Goal: Information Seeking & Learning: Learn about a topic

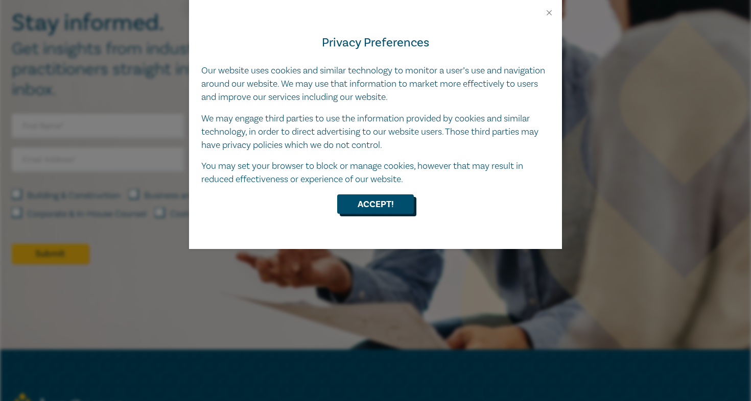
click at [369, 197] on button "Accept!" at bounding box center [375, 204] width 77 height 19
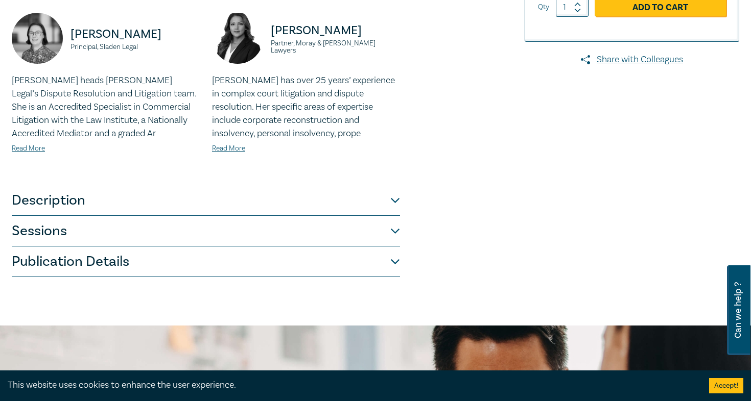
scroll to position [272, 0]
click at [191, 265] on button "Publication Details" at bounding box center [206, 261] width 388 height 31
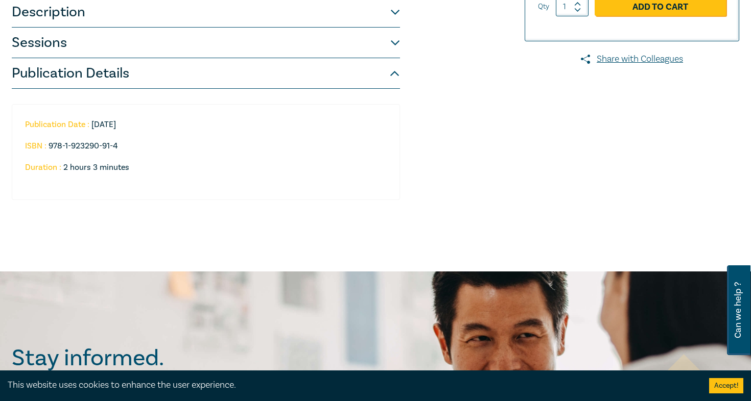
scroll to position [262, 0]
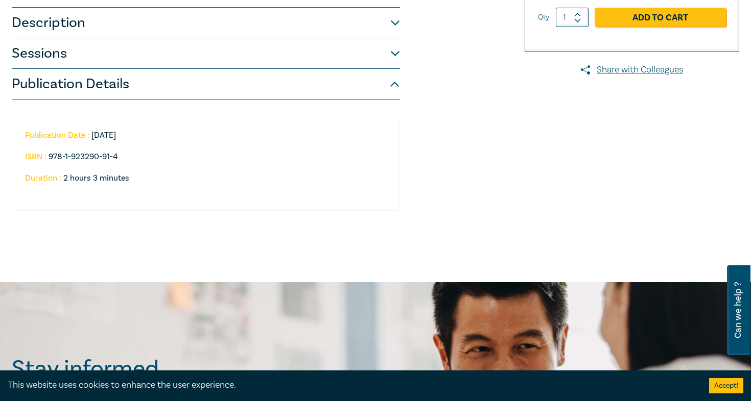
click at [121, 61] on button "Sessions" at bounding box center [206, 53] width 388 height 31
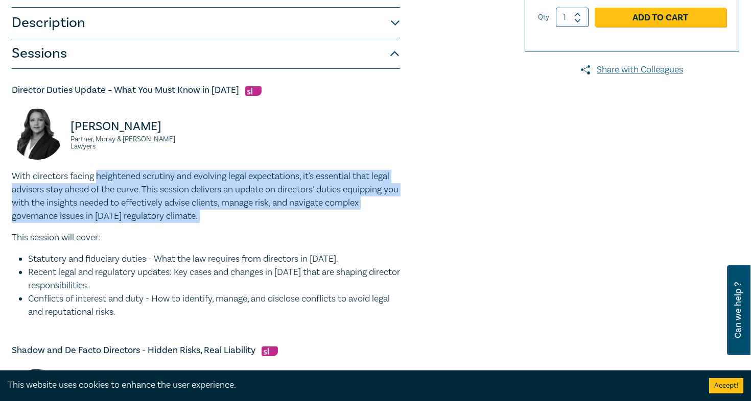
drag, startPoint x: 98, startPoint y: 180, endPoint x: 185, endPoint y: 231, distance: 101.2
click at [185, 231] on div "With directors facing heightened scrutiny and evolving legal expectations, it's…" at bounding box center [206, 244] width 388 height 149
click at [185, 230] on div "With directors facing heightened scrutiny and evolving legal expectations, it's…" at bounding box center [206, 244] width 388 height 149
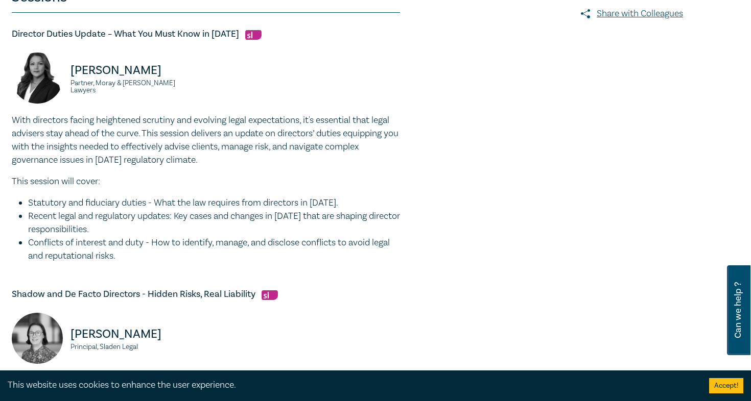
scroll to position [320, 1]
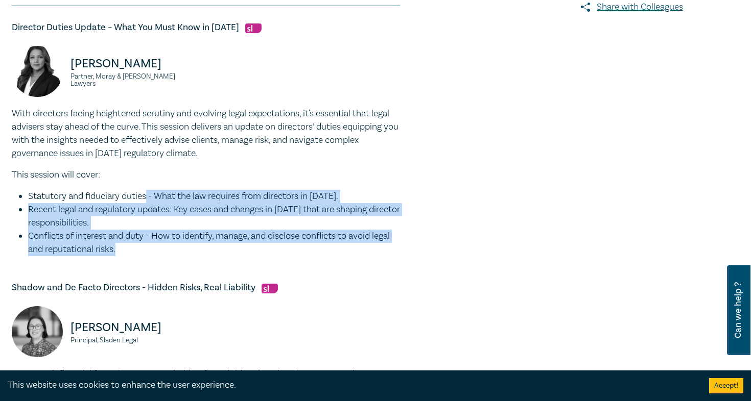
drag, startPoint x: 180, startPoint y: 255, endPoint x: 147, endPoint y: 200, distance: 64.4
click at [147, 201] on ul "Statutory and fiduciary duties - What the law requires from directors in [DATE]…" at bounding box center [206, 223] width 388 height 66
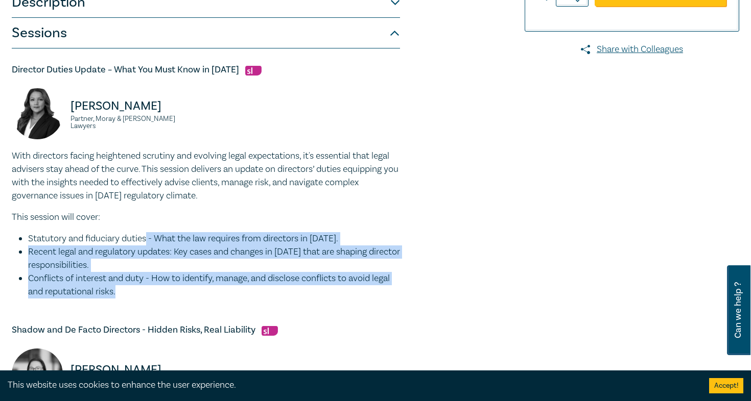
click at [147, 200] on p "With directors facing heightened scrutiny and evolving legal expectations, it's…" at bounding box center [206, 176] width 388 height 53
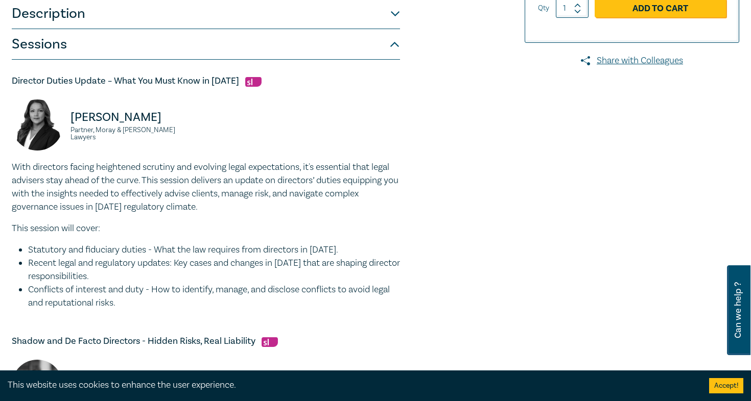
scroll to position [228, 0]
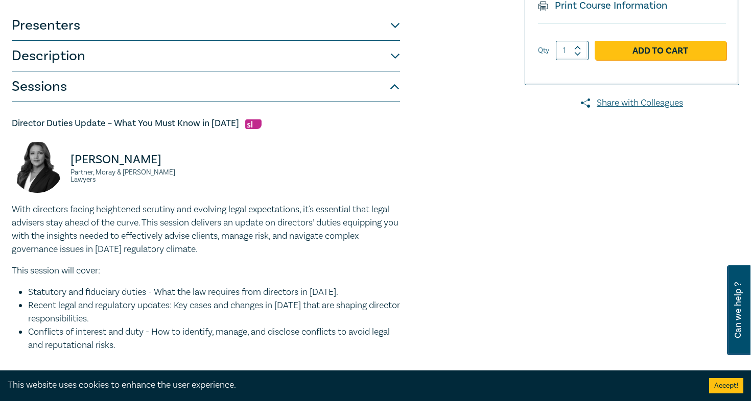
click at [102, 94] on button "Sessions" at bounding box center [206, 87] width 388 height 31
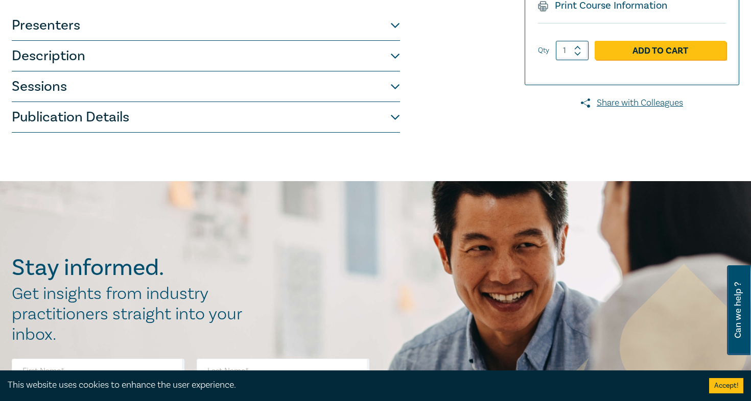
click at [102, 90] on button "Sessions" at bounding box center [206, 87] width 388 height 31
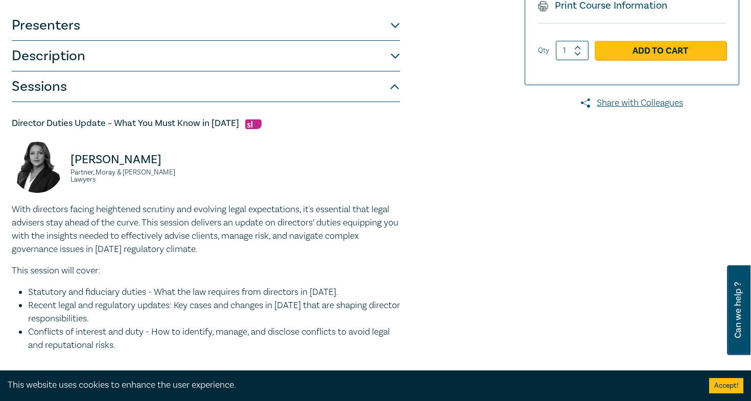
click at [90, 50] on button "Description" at bounding box center [206, 56] width 388 height 31
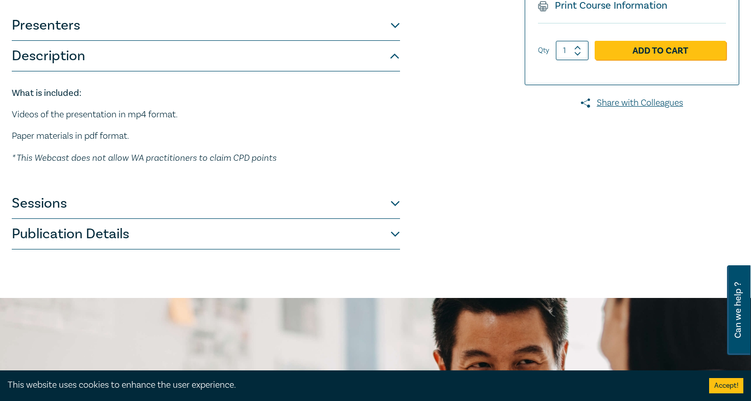
click at [82, 31] on button "Presenters" at bounding box center [206, 25] width 388 height 31
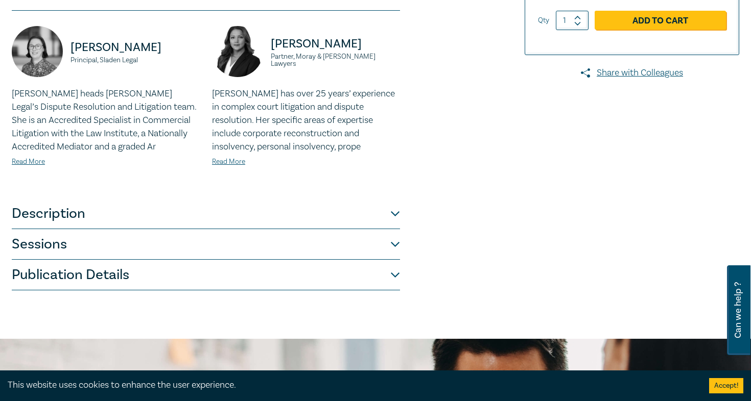
scroll to position [165, 0]
